Goal: Task Accomplishment & Management: Use online tool/utility

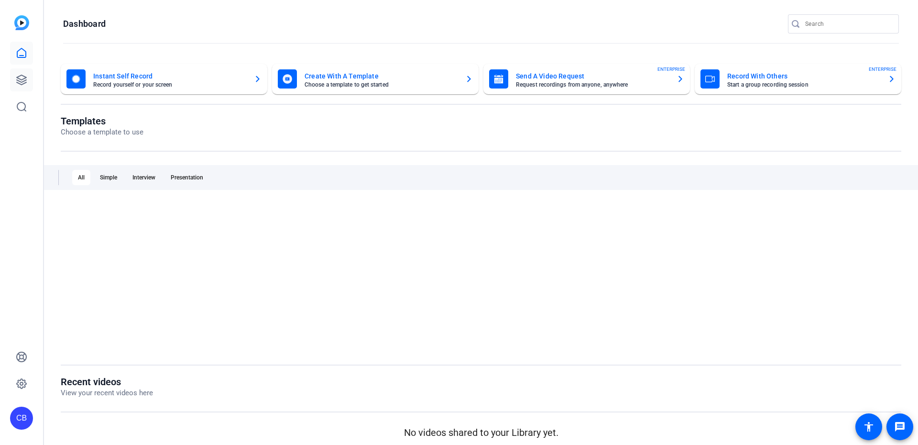
click at [11, 78] on link at bounding box center [21, 79] width 23 height 23
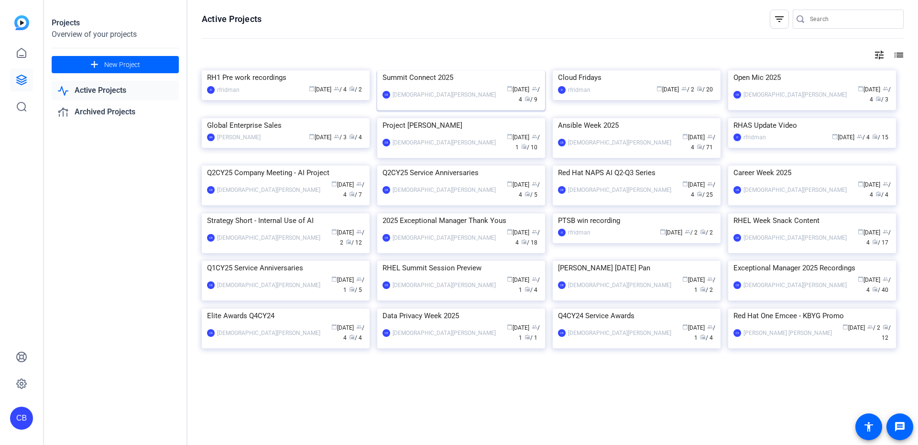
click at [476, 70] on img at bounding box center [461, 70] width 168 height 0
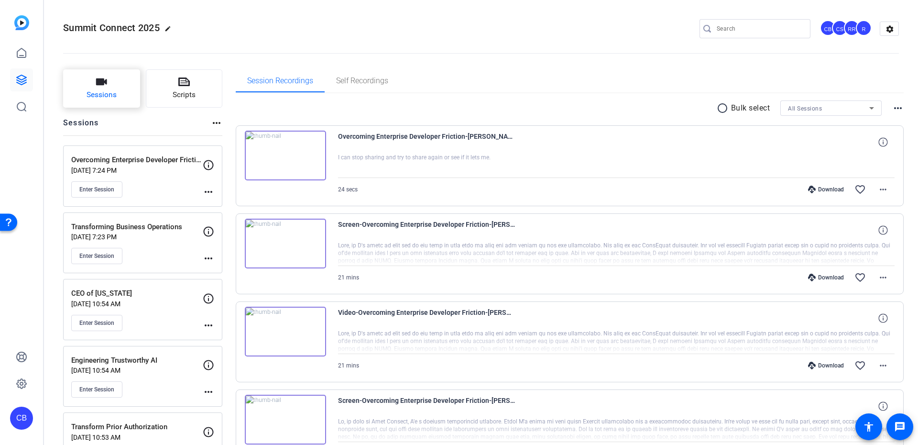
click at [110, 93] on span "Sessions" at bounding box center [102, 94] width 30 height 11
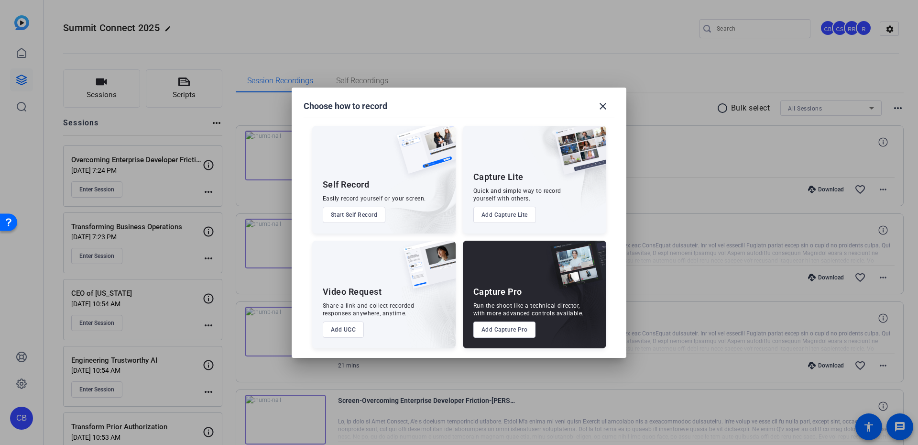
click at [522, 327] on button "Add Capture Pro" at bounding box center [504, 329] width 63 height 16
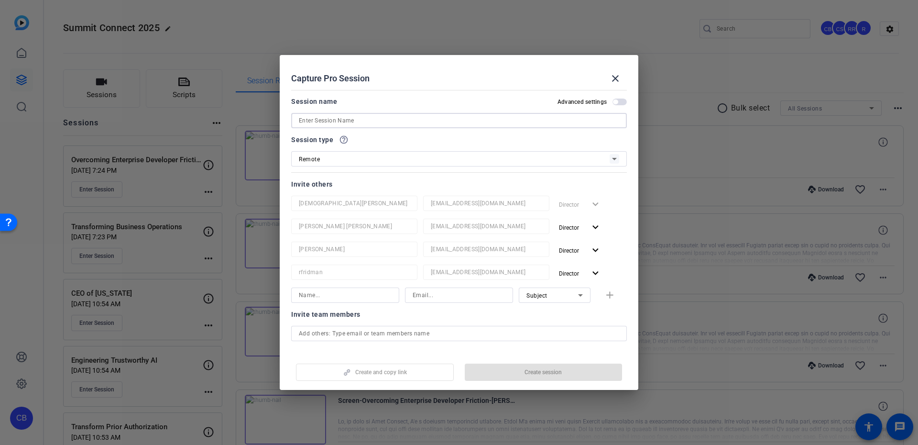
click at [385, 119] on input at bounding box center [459, 120] width 320 height 11
paste input "RHEL 10: Container Images"
click at [325, 120] on input "RHEL 10: Container Images" at bounding box center [459, 120] width 320 height 11
type input "RHEL 10 Container Images"
click at [512, 369] on span "button" at bounding box center [544, 371] width 158 height 23
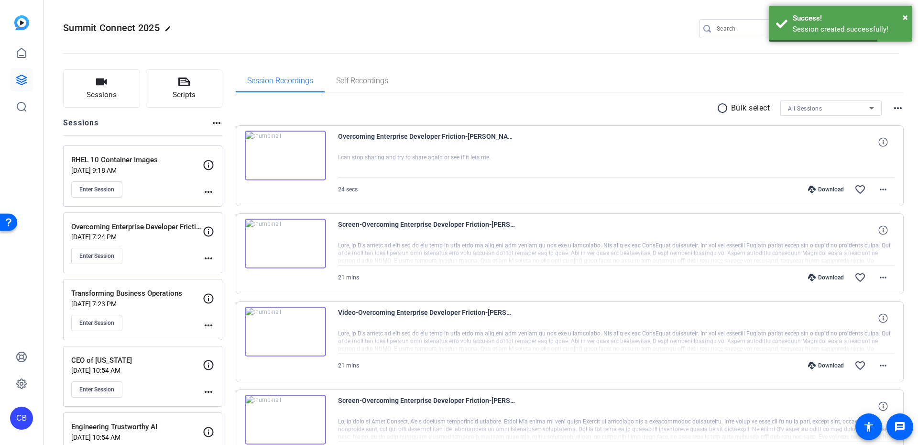
click at [207, 189] on mat-icon "more_horiz" at bounding box center [208, 191] width 11 height 11
click at [216, 207] on span "Edit Session" at bounding box center [231, 205] width 43 height 11
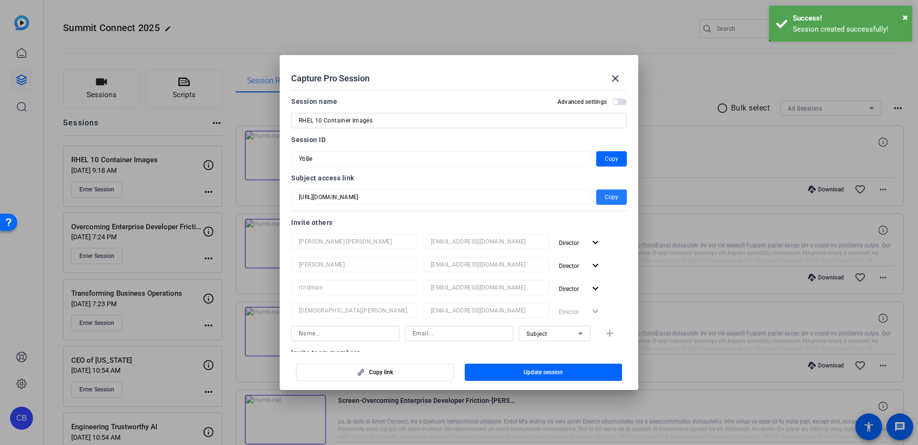
click at [613, 199] on span "button" at bounding box center [611, 196] width 31 height 23
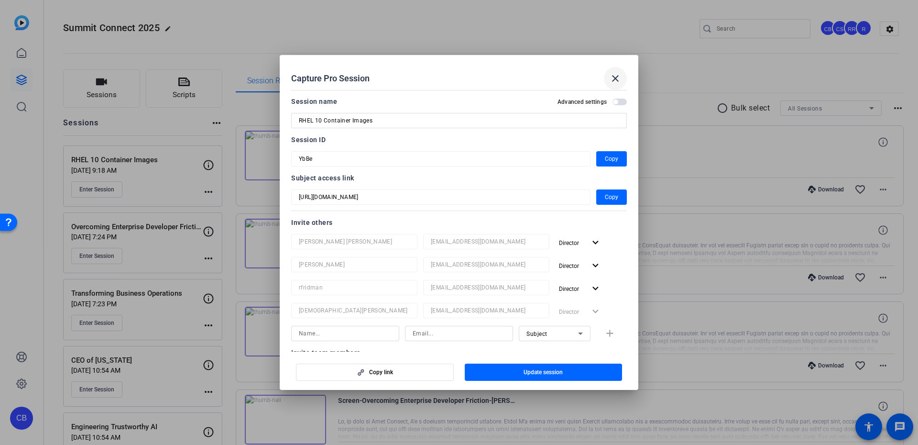
click at [622, 79] on span at bounding box center [615, 78] width 23 height 23
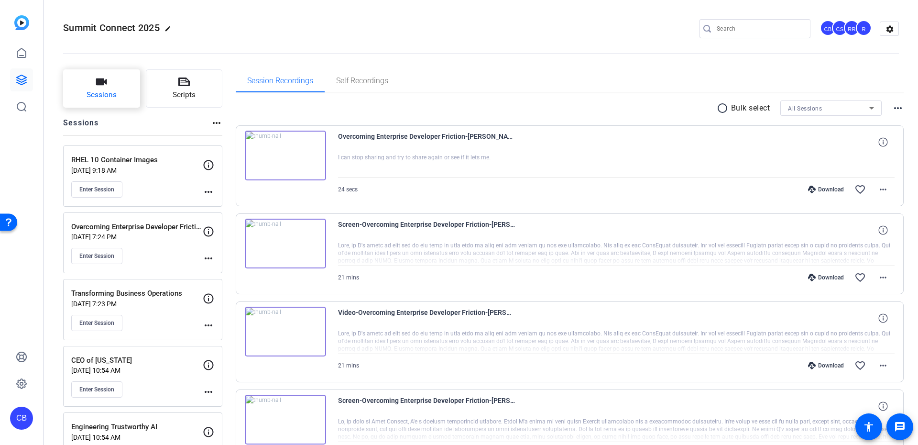
click at [85, 97] on button "Sessions" at bounding box center [101, 88] width 77 height 38
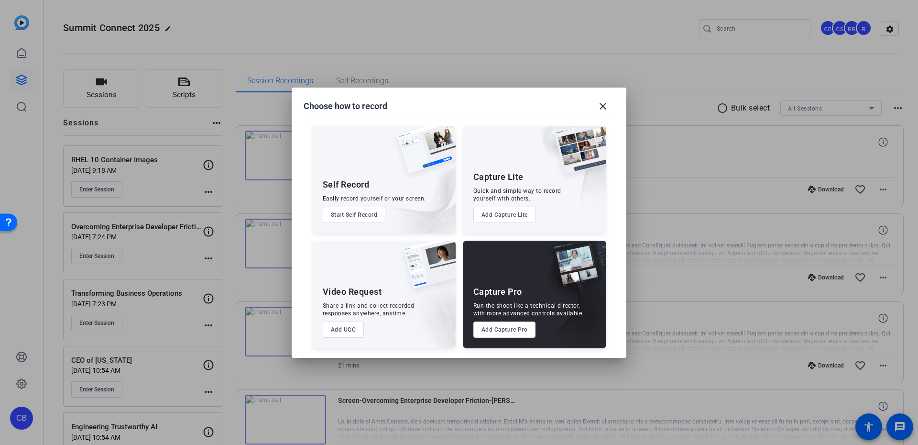
click at [526, 329] on button "Add Capture Pro" at bounding box center [504, 329] width 63 height 16
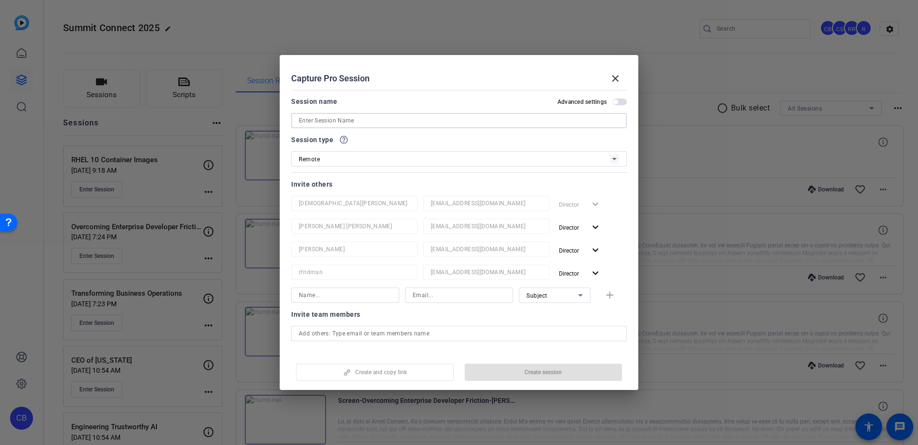
click at [391, 119] on input at bounding box center [459, 120] width 320 height 11
paste input "Engineering Trustworthy AI"
type input "Engineering Trustworthy AI"
click at [561, 376] on span "button" at bounding box center [544, 371] width 158 height 23
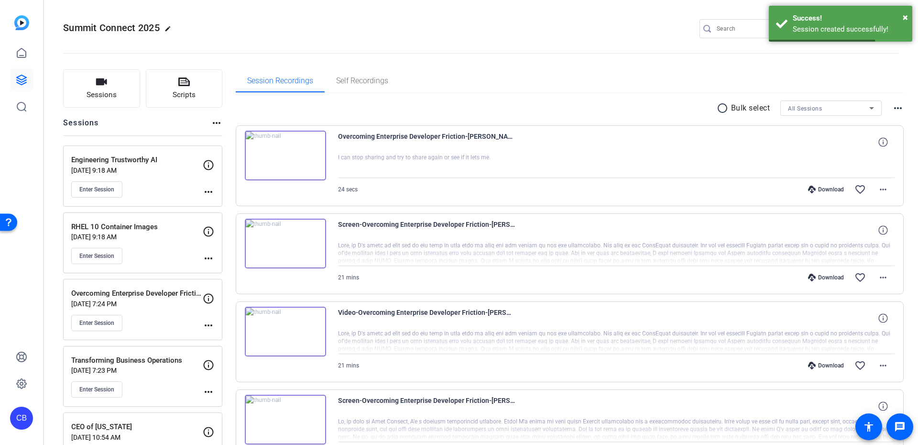
click at [205, 195] on mat-icon "more_horiz" at bounding box center [208, 191] width 11 height 11
click at [213, 203] on span "Edit Session" at bounding box center [231, 205] width 43 height 11
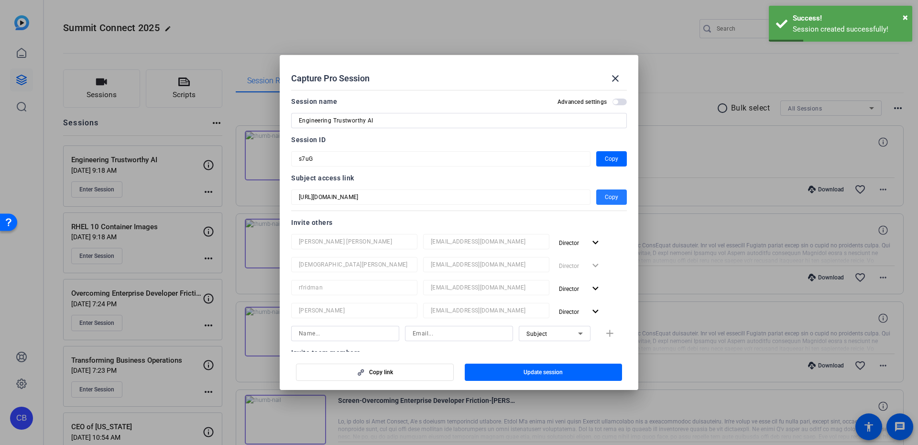
click at [608, 195] on span "Copy" at bounding box center [611, 196] width 13 height 11
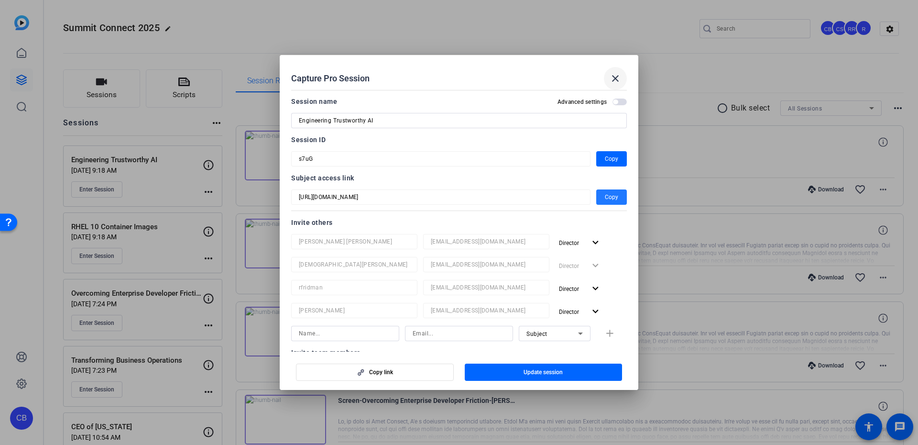
click at [608, 82] on span at bounding box center [615, 78] width 23 height 23
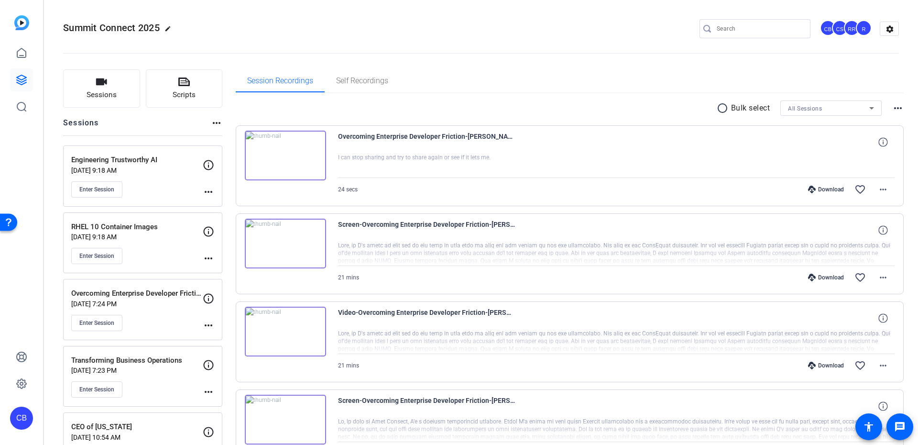
click at [206, 194] on mat-icon "more_horiz" at bounding box center [208, 191] width 11 height 11
click at [217, 216] on span "Archive Session" at bounding box center [231, 217] width 43 height 11
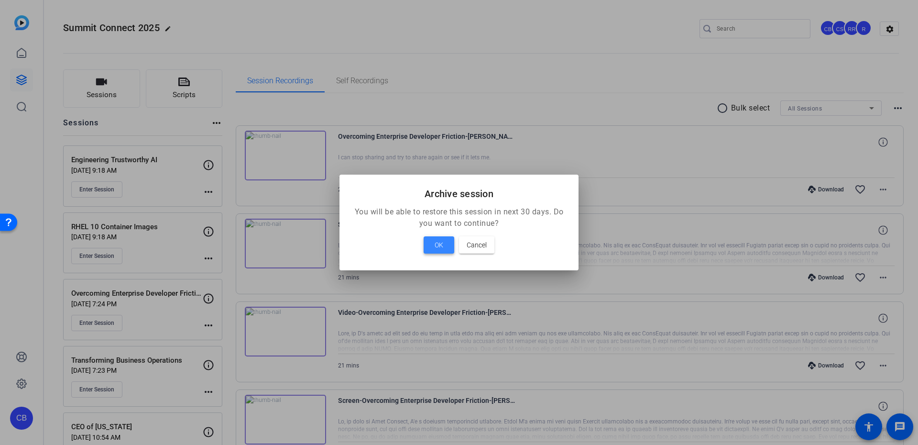
click at [440, 242] on span "OK" at bounding box center [438, 244] width 9 height 11
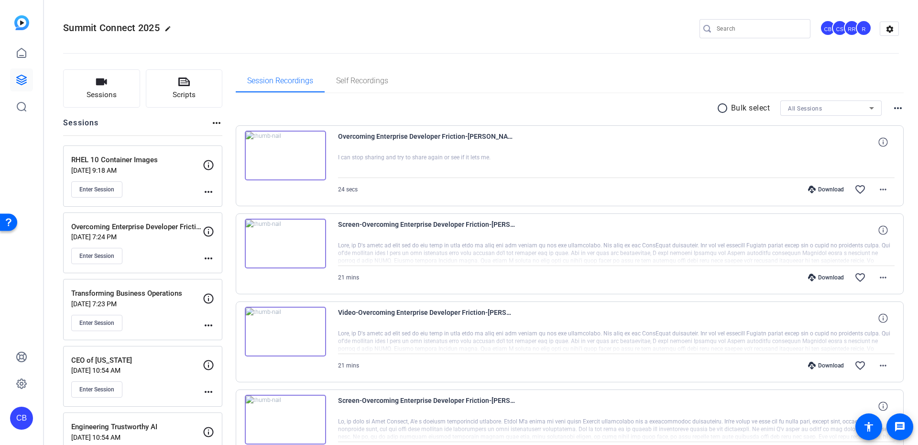
click at [206, 193] on mat-icon "more_horiz" at bounding box center [208, 191] width 11 height 11
click at [216, 201] on span "Edit Session" at bounding box center [231, 205] width 43 height 11
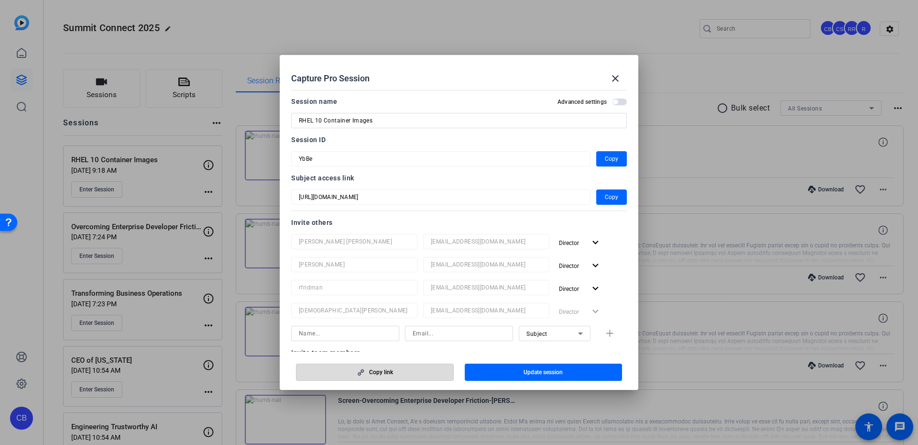
click at [392, 361] on span "button" at bounding box center [374, 371] width 157 height 23
click at [596, 196] on span "button" at bounding box center [611, 196] width 31 height 23
click at [613, 74] on mat-icon "close" at bounding box center [614, 78] width 11 height 11
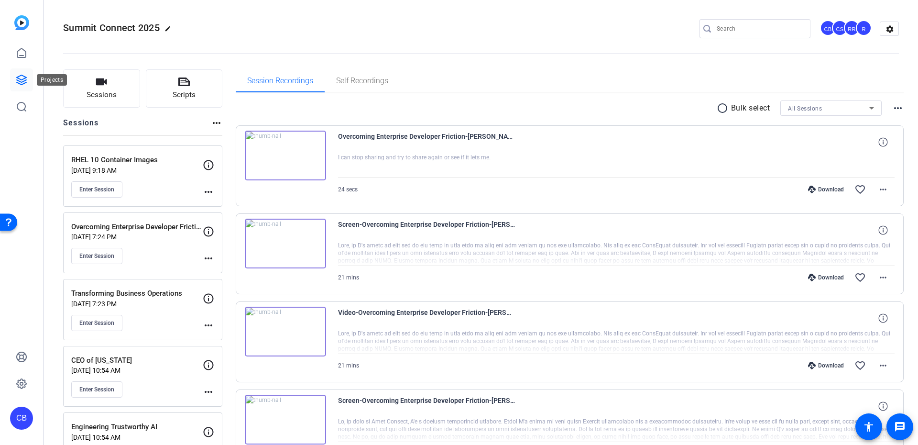
click at [24, 74] on icon at bounding box center [21, 79] width 11 height 11
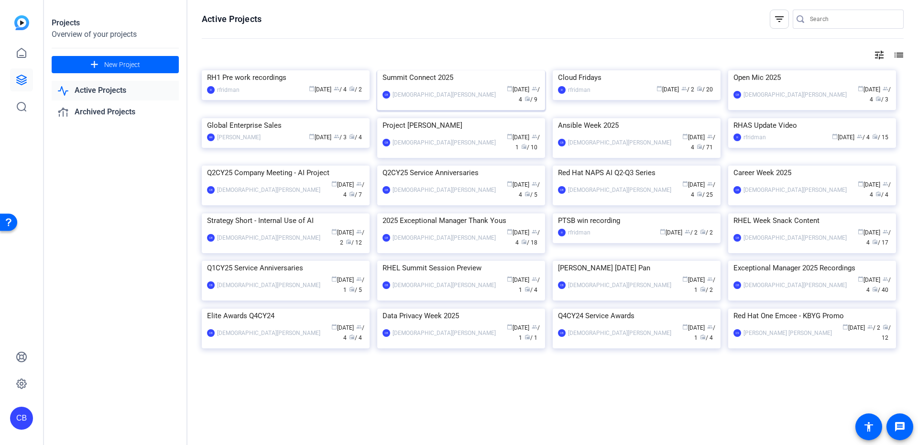
click at [447, 70] on img at bounding box center [461, 70] width 168 height 0
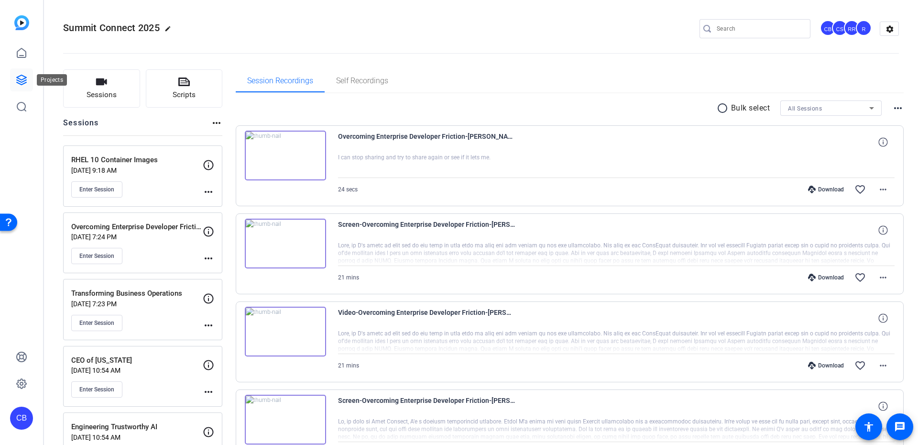
click at [26, 70] on link at bounding box center [21, 79] width 23 height 23
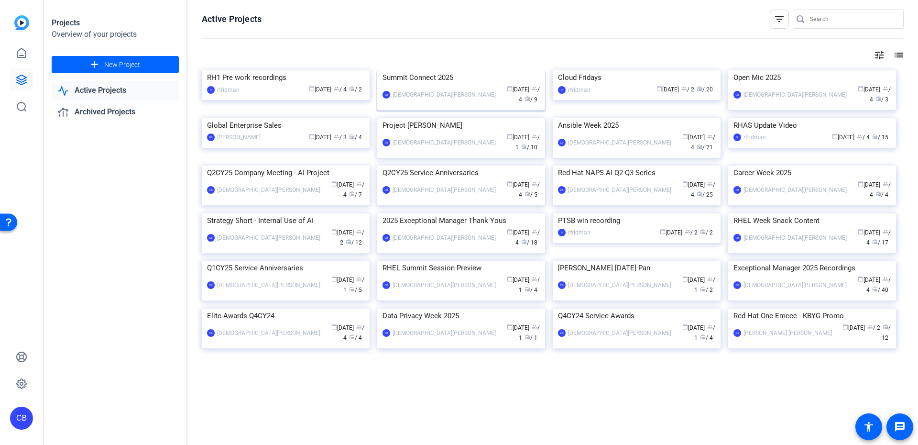
click at [440, 70] on img at bounding box center [461, 70] width 168 height 0
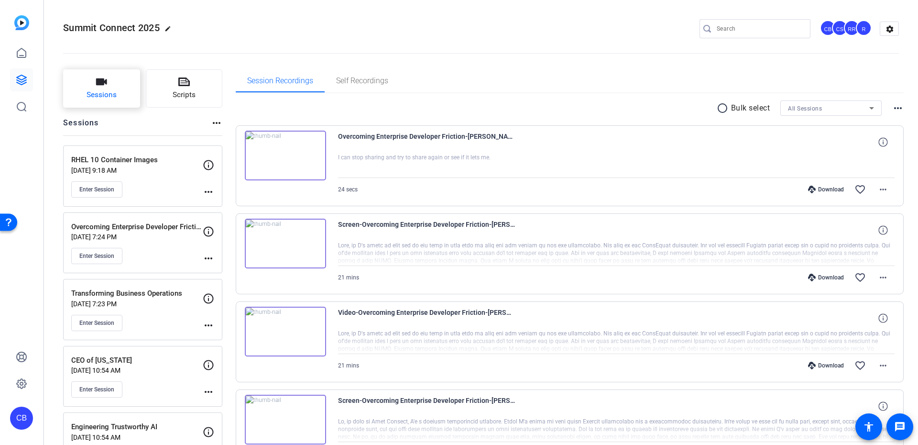
click at [128, 88] on button "Sessions" at bounding box center [101, 88] width 77 height 38
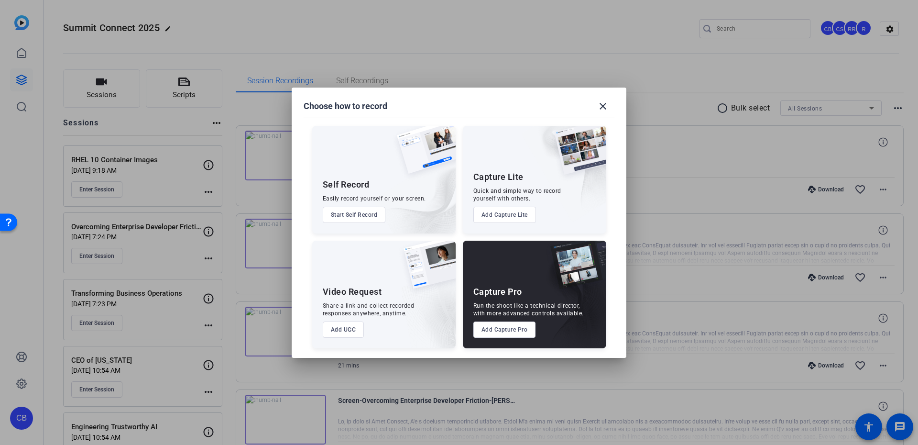
click at [515, 322] on button "Add Capture Pro" at bounding box center [504, 329] width 63 height 16
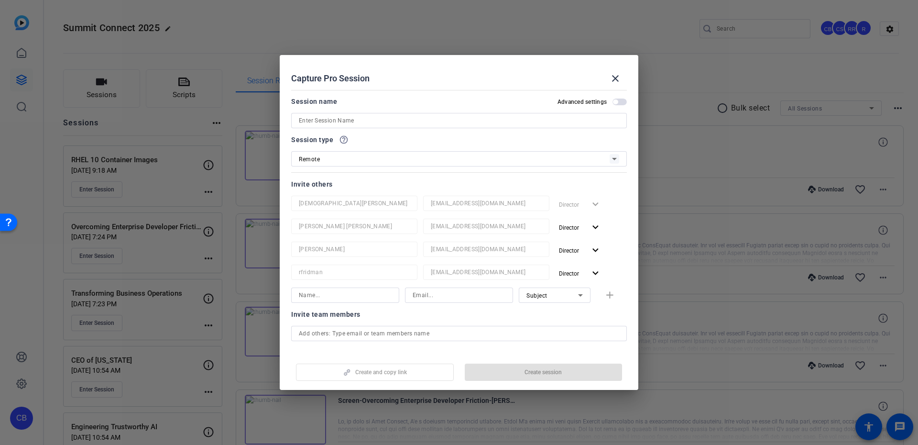
click at [342, 115] on input at bounding box center [459, 120] width 320 height 11
paste input "Mission-Critical Automation"
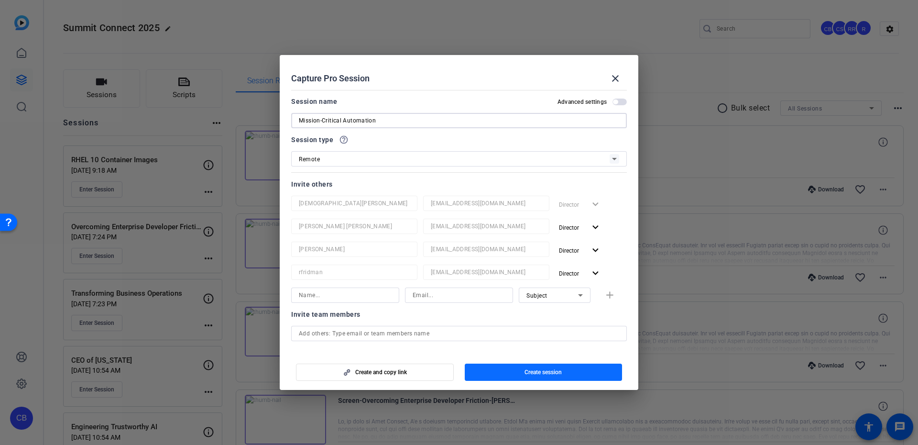
type input "Mission-Critical Automation"
click at [512, 369] on span "button" at bounding box center [544, 371] width 158 height 23
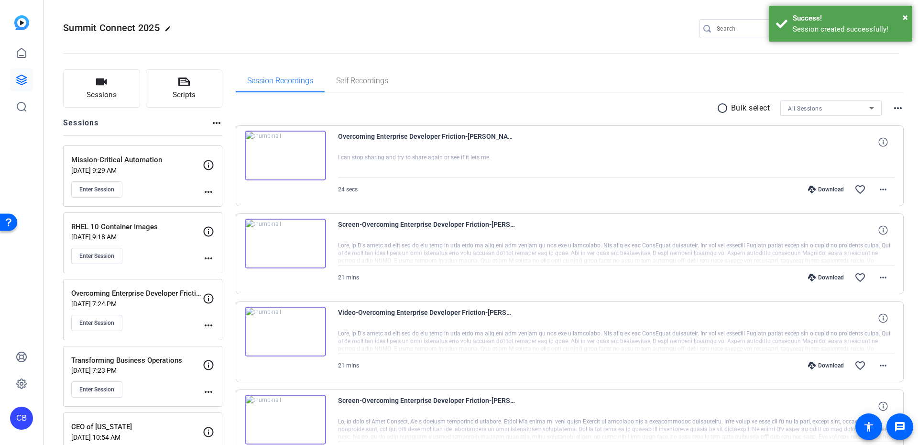
click at [207, 190] on mat-icon "more_horiz" at bounding box center [208, 191] width 11 height 11
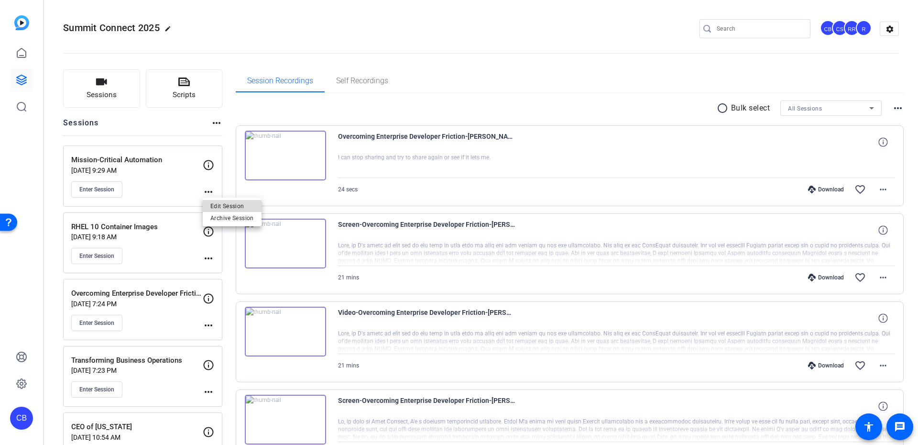
click at [226, 208] on span "Edit Session" at bounding box center [231, 205] width 43 height 11
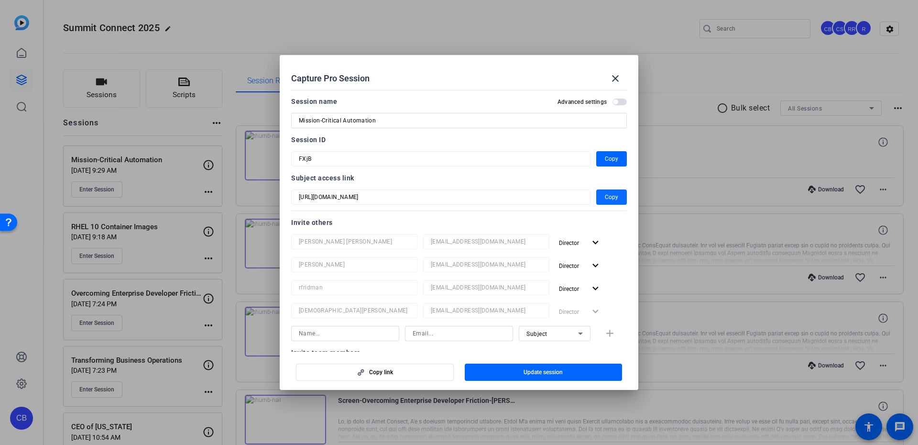
click at [605, 199] on span "Copy" at bounding box center [611, 196] width 13 height 11
click at [613, 80] on mat-icon "close" at bounding box center [614, 78] width 11 height 11
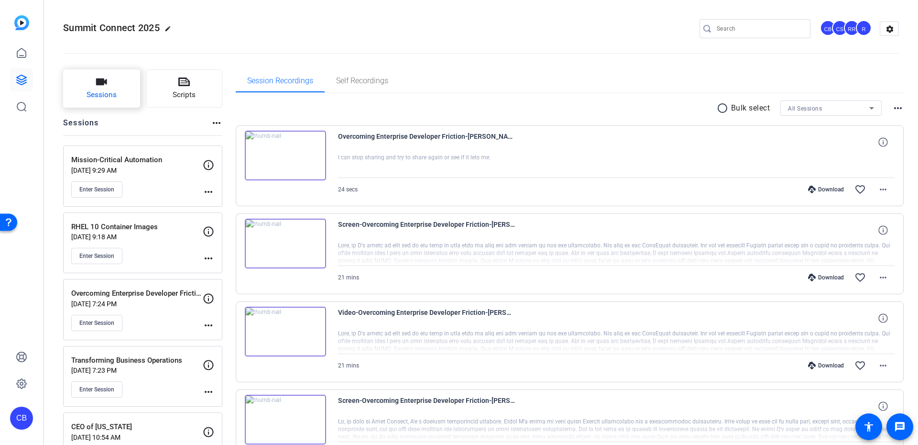
click at [94, 98] on span "Sessions" at bounding box center [102, 94] width 30 height 11
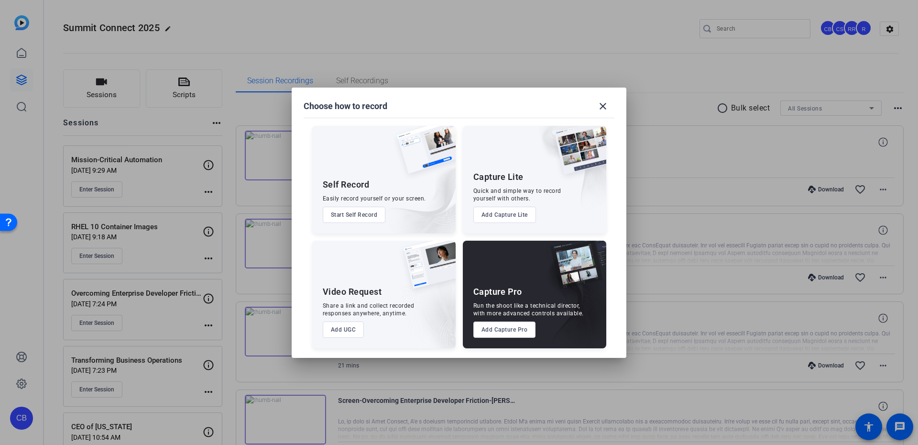
click at [508, 336] on button "Add Capture Pro" at bounding box center [504, 329] width 63 height 16
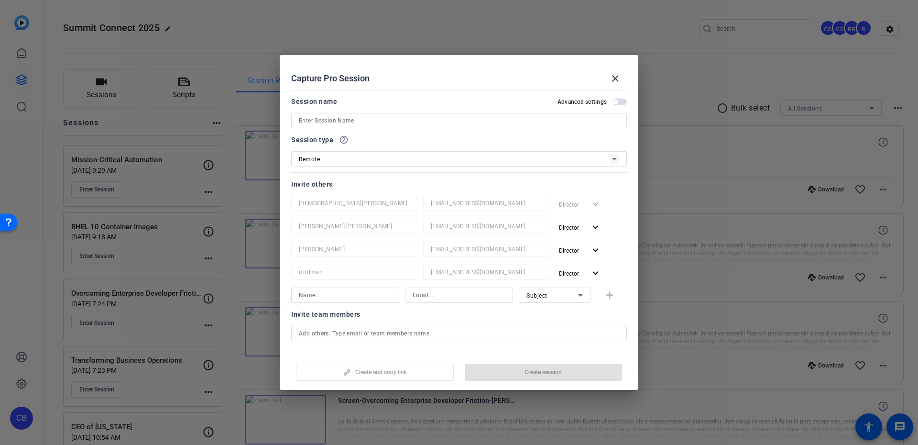
click at [369, 129] on div at bounding box center [459, 133] width 336 height 11
click at [366, 124] on input at bounding box center [459, 120] width 320 height 11
paste input "Migrate to Innovate"
type input "Migrate to Innovate"
click at [523, 366] on span "button" at bounding box center [544, 371] width 158 height 23
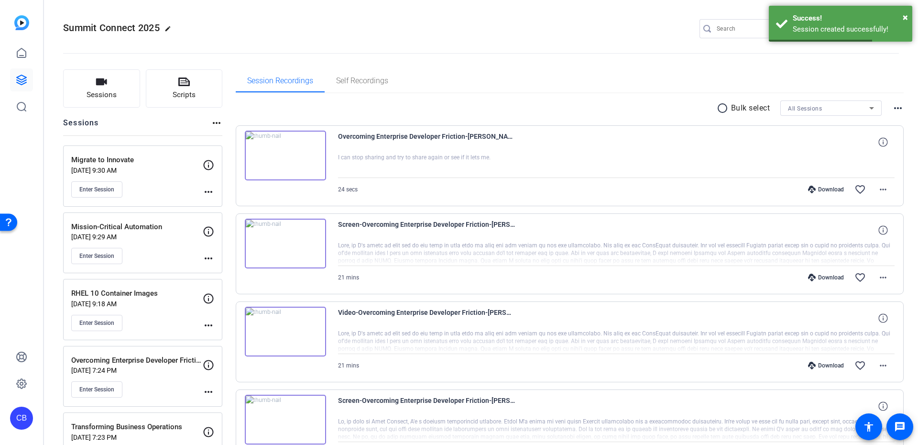
click at [205, 195] on mat-icon "more_horiz" at bounding box center [208, 191] width 11 height 11
click at [210, 204] on span "Edit Session" at bounding box center [231, 205] width 43 height 11
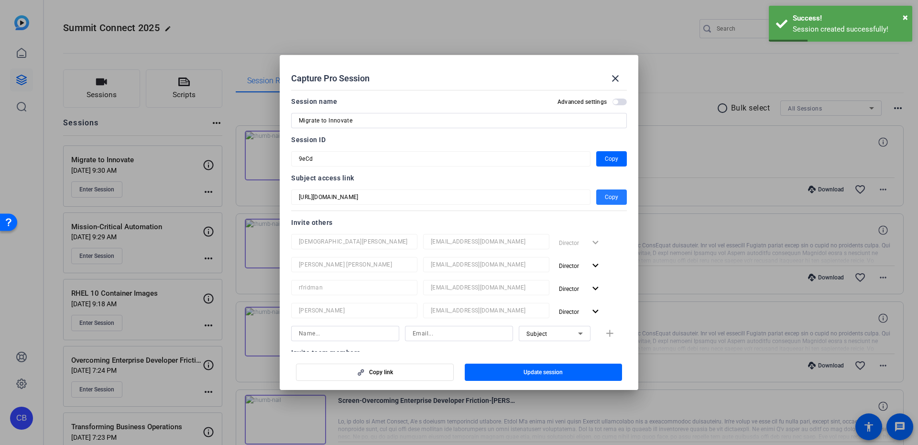
click at [614, 200] on span "button" at bounding box center [611, 196] width 31 height 23
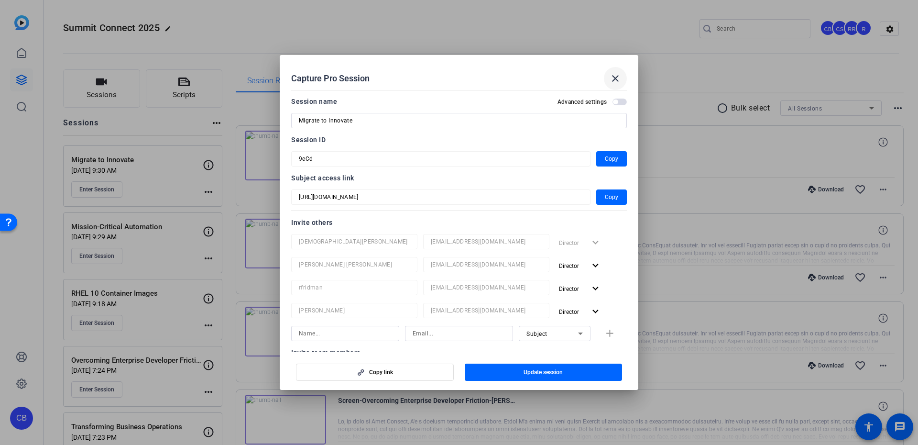
click at [613, 79] on mat-icon "close" at bounding box center [614, 78] width 11 height 11
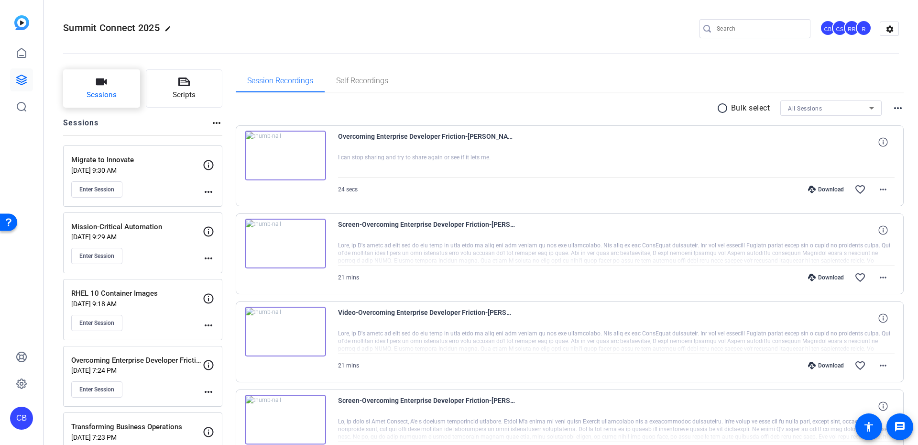
click at [111, 101] on button "Sessions" at bounding box center [101, 88] width 77 height 38
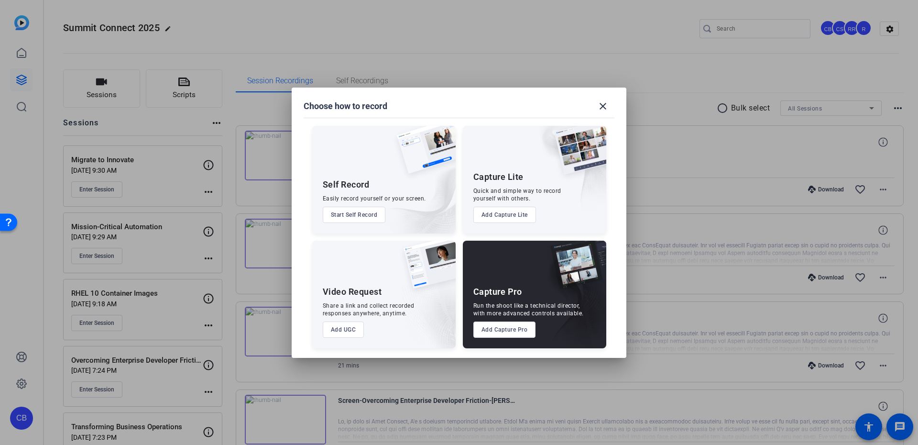
click at [503, 328] on button "Add Capture Pro" at bounding box center [504, 329] width 63 height 16
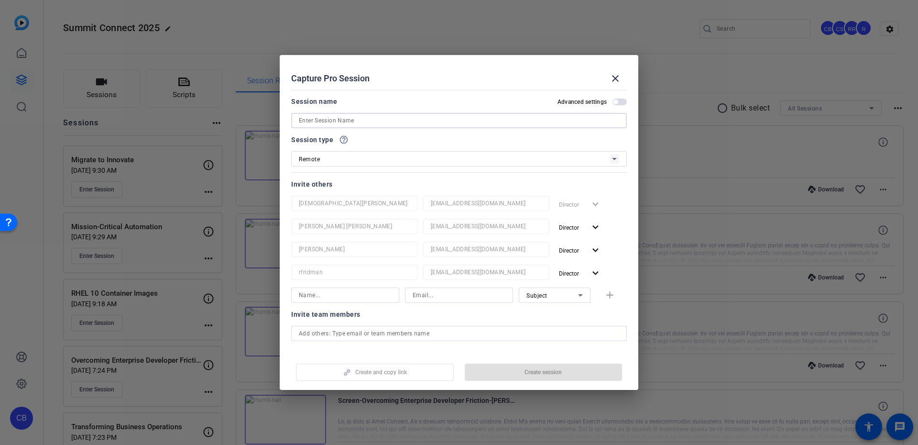
click at [334, 118] on input at bounding box center [459, 120] width 320 height 11
paste input "RHEL 10 Roadmap"
type input "RHEL 10 Roadmap"
click at [541, 369] on span "Create session" at bounding box center [542, 372] width 37 height 8
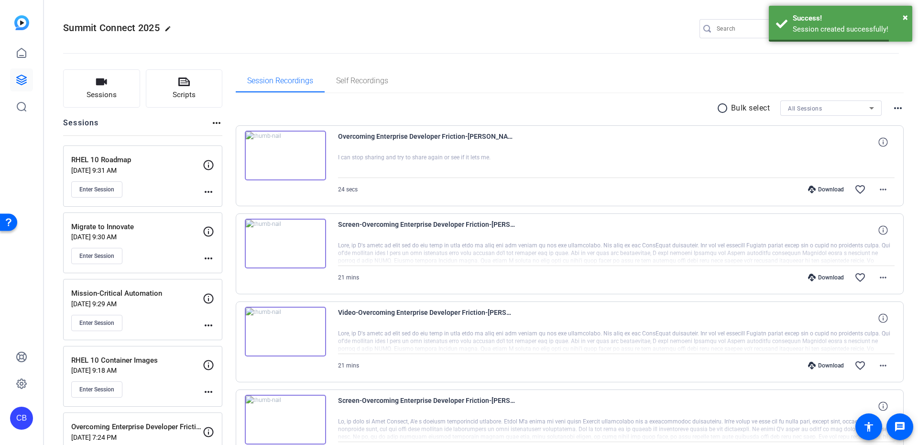
click at [206, 193] on div "RHEL 10 Roadmap [DATE] 9:31 AM Enter Session more_horiz" at bounding box center [142, 175] width 159 height 61
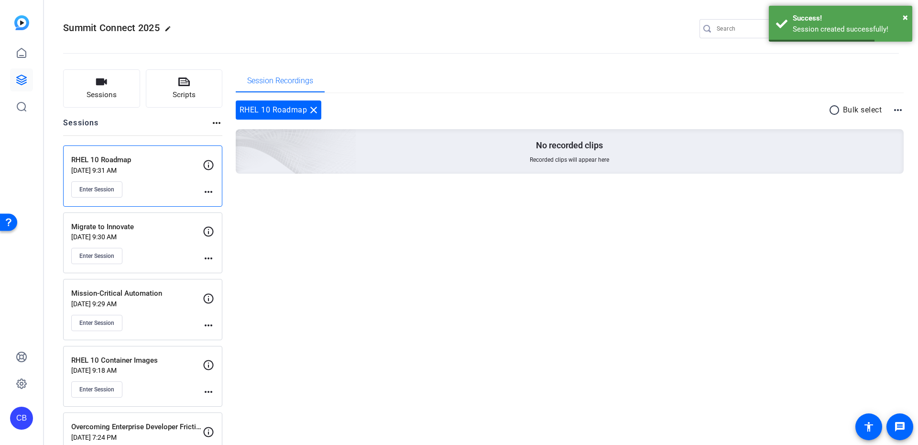
click at [204, 190] on mat-icon "more_horiz" at bounding box center [208, 191] width 11 height 11
click at [214, 201] on span "Edit Session" at bounding box center [231, 205] width 43 height 11
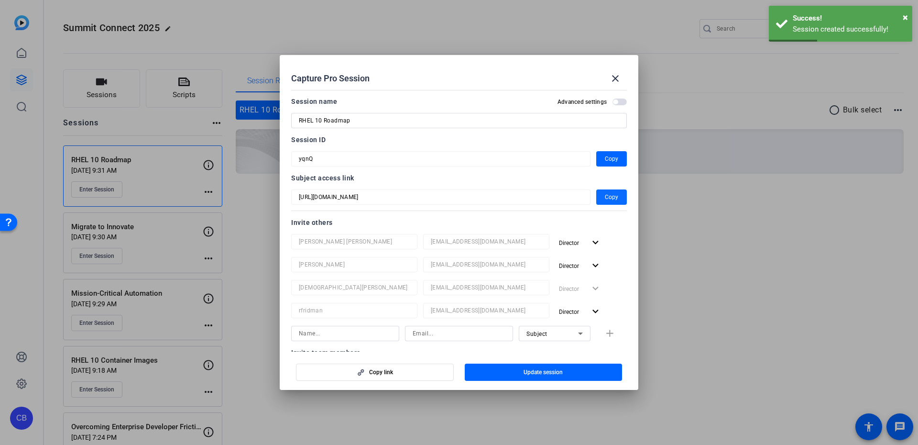
drag, startPoint x: 614, startPoint y: 210, endPoint x: 608, endPoint y: 195, distance: 15.4
click at [613, 209] on div "Session name Advanced settings RHEL 10 Roadmap Session ID yqnQ Copy Subject acc…" at bounding box center [459, 306] width 336 height 420
click at [608, 195] on span "Copy" at bounding box center [611, 196] width 13 height 11
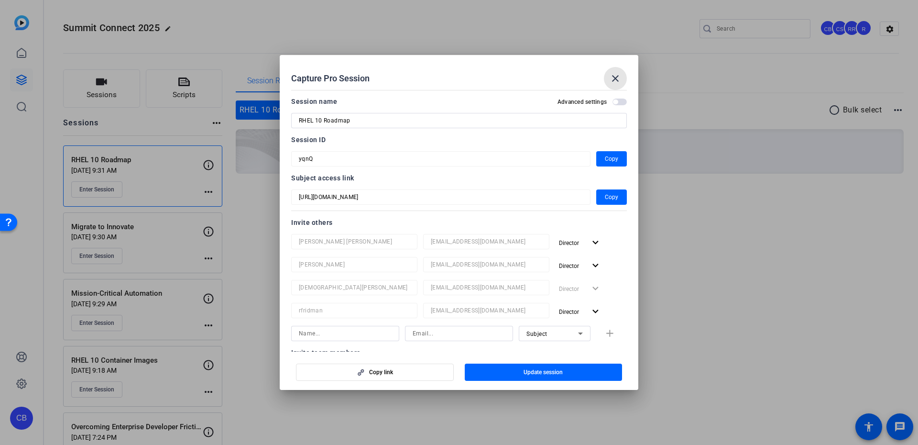
click at [612, 76] on mat-icon "close" at bounding box center [614, 78] width 11 height 11
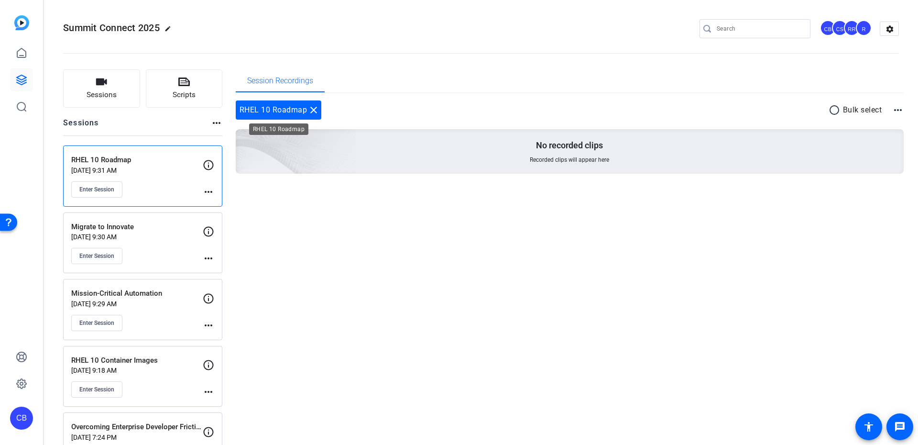
click at [310, 110] on mat-icon "close" at bounding box center [313, 109] width 11 height 11
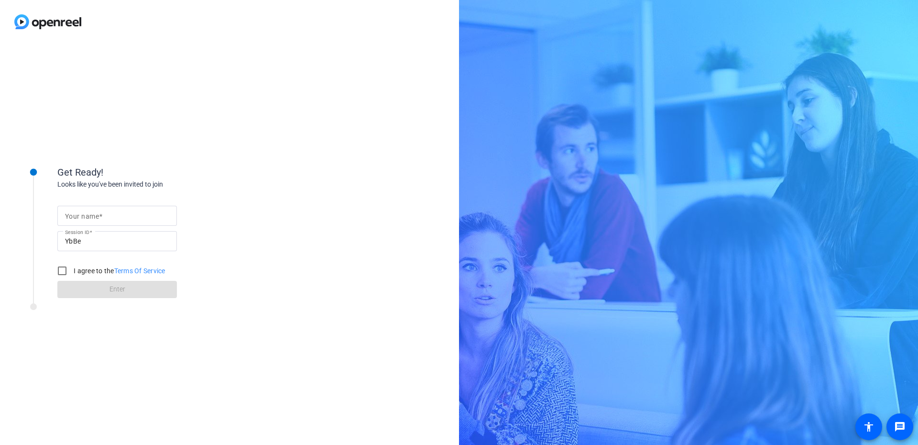
click at [72, 219] on mat-label "Your name" at bounding box center [82, 216] width 34 height 8
click at [72, 219] on input "Your name" at bounding box center [117, 215] width 104 height 11
type input "[DEMOGRAPHIC_DATA][PERSON_NAME]"
click at [63, 266] on input "I agree to the Terms Of Service" at bounding box center [62, 270] width 19 height 19
checkbox input "true"
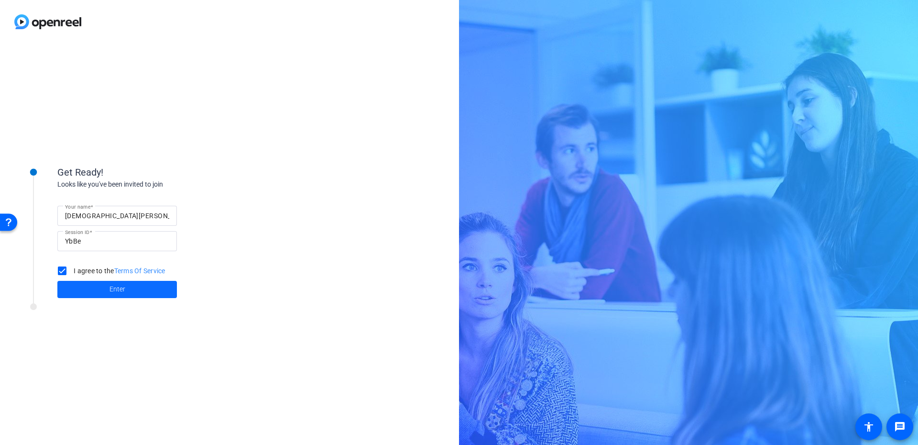
click at [89, 291] on span at bounding box center [116, 289] width 119 height 23
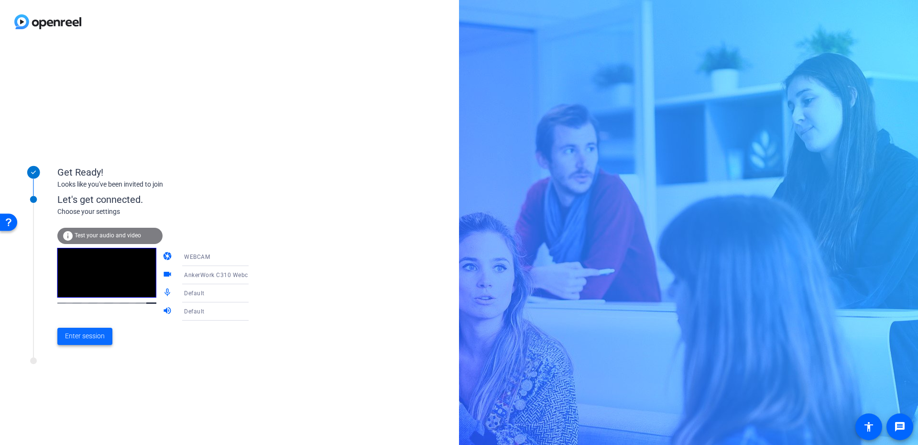
click at [72, 335] on span "Enter session" at bounding box center [85, 336] width 40 height 10
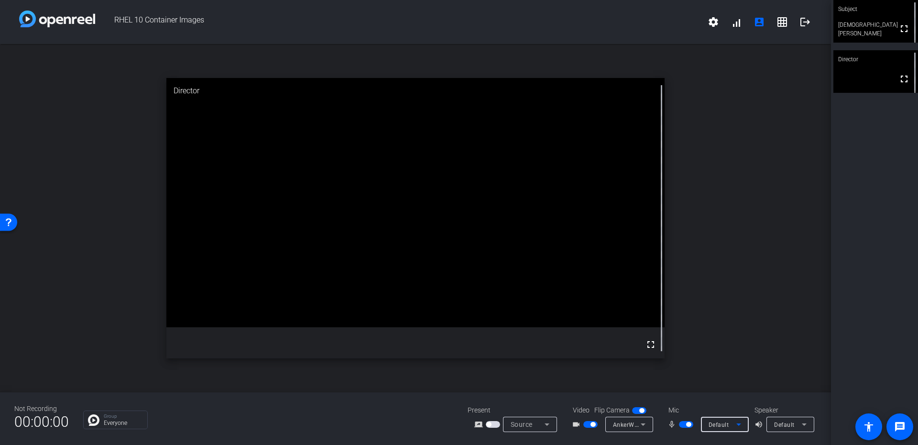
click at [731, 420] on div "Default" at bounding box center [722, 424] width 28 height 12
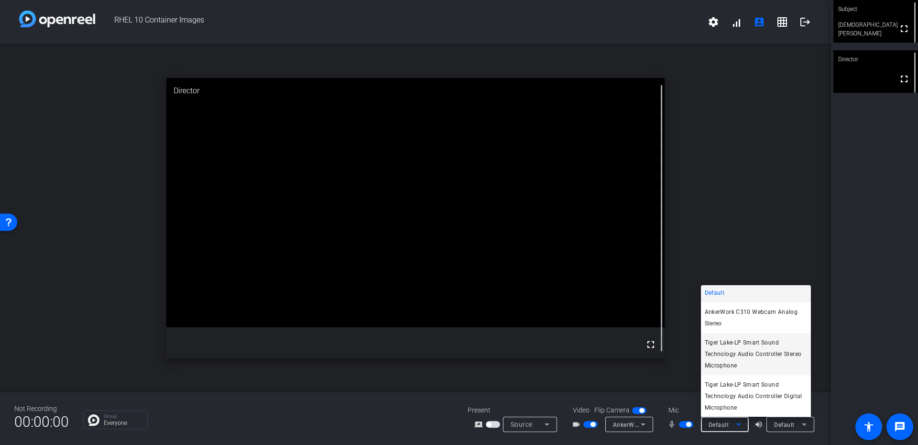
scroll to position [2, 0]
click at [796, 185] on div at bounding box center [459, 222] width 918 height 445
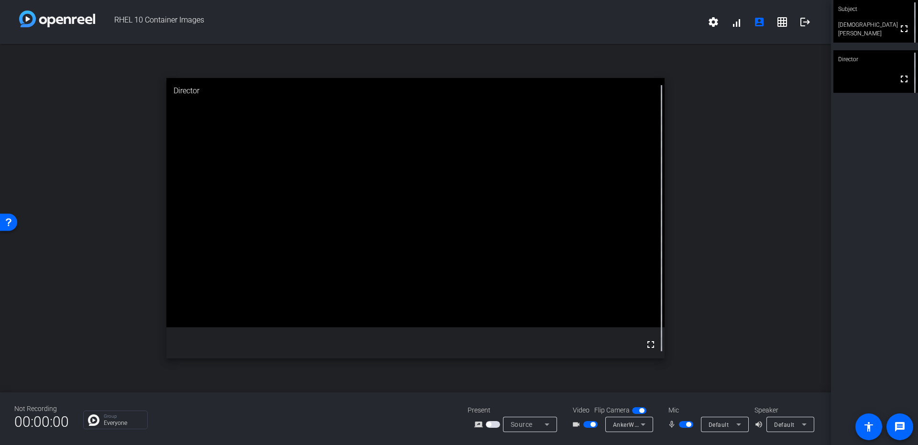
click at [508, 428] on div "Source" at bounding box center [530, 423] width 54 height 15
click at [522, 418] on div at bounding box center [459, 222] width 918 height 445
click at [508, 420] on div "Source" at bounding box center [530, 423] width 54 height 15
click at [474, 397] on div at bounding box center [459, 222] width 918 height 445
click at [521, 421] on span "Source" at bounding box center [521, 424] width 22 height 8
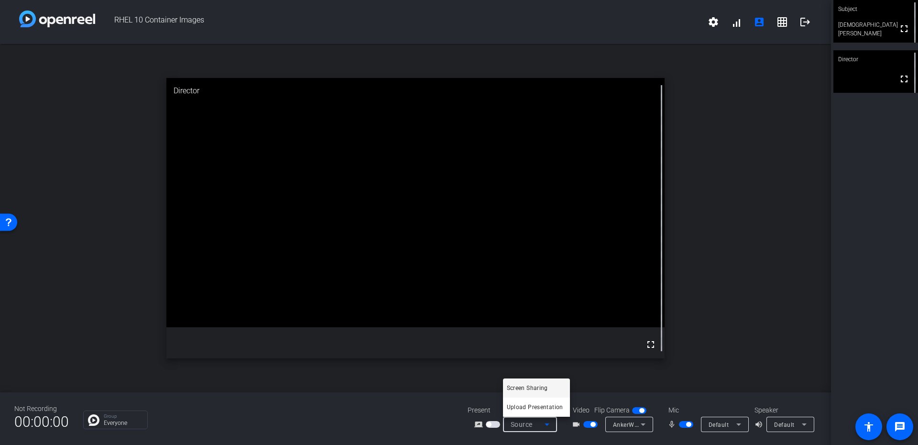
click at [525, 392] on span "Screen Sharing" at bounding box center [527, 387] width 41 height 11
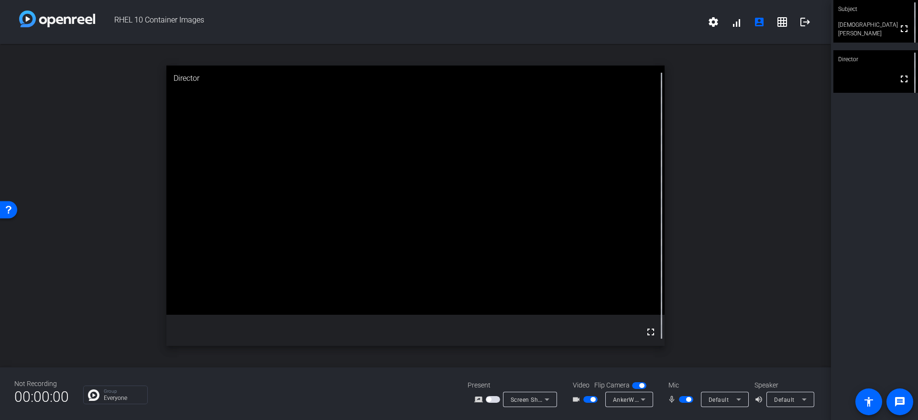
click at [489, 397] on span "button" at bounding box center [488, 399] width 5 height 5
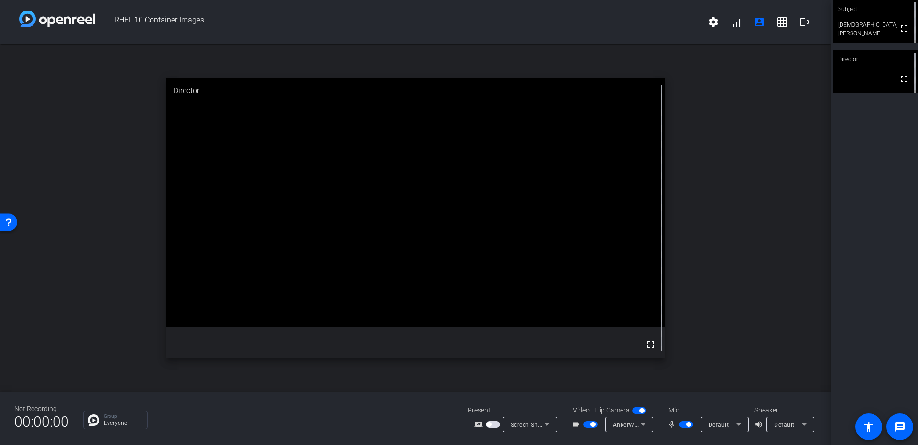
click at [492, 420] on mat-slide-toggle at bounding box center [494, 424] width 16 height 10
click at [491, 423] on span "button" at bounding box center [493, 424] width 14 height 7
click at [490, 426] on span "button" at bounding box center [493, 424] width 14 height 7
